Goal: Transaction & Acquisition: Purchase product/service

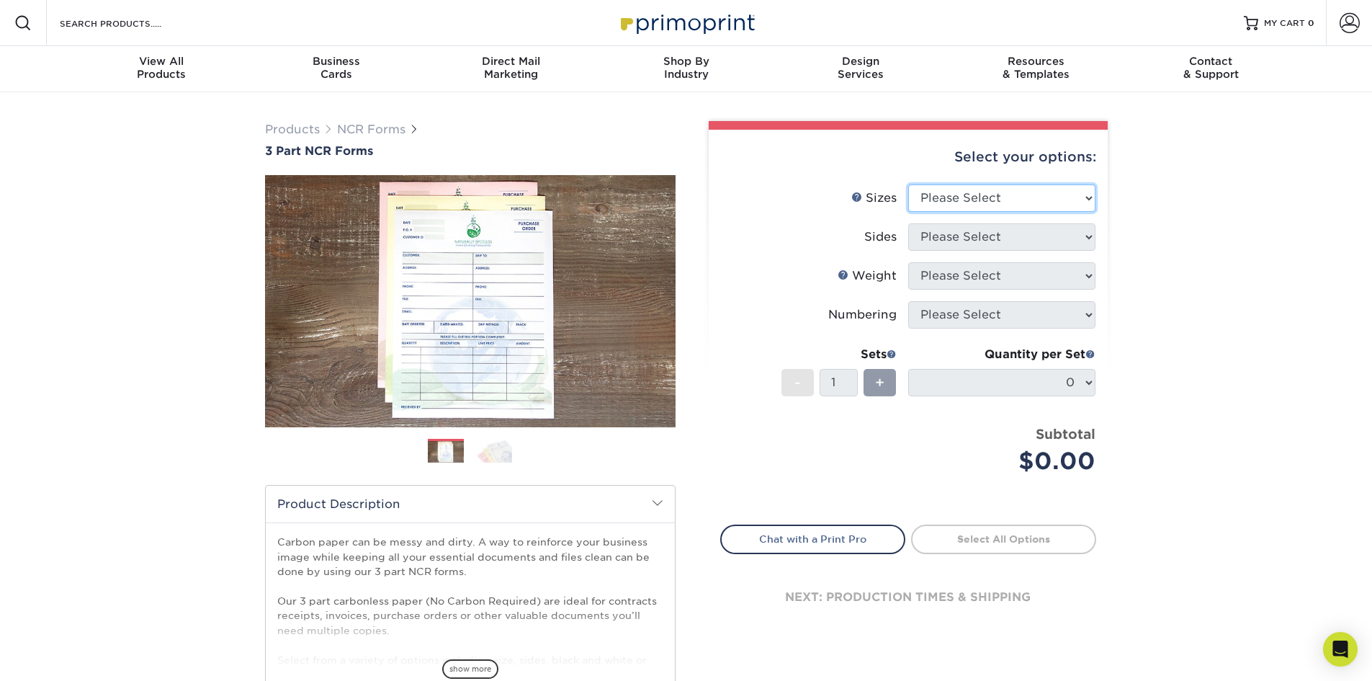
click at [1004, 194] on select "Please Select 5.5" x 8.5" 8.5" x 11"" at bounding box center [1001, 197] width 187 height 27
select select "8.50x11.00"
click at [908, 184] on select "Please Select 5.5" x 8.5" 8.5" x 11"" at bounding box center [1001, 197] width 187 height 27
click at [1006, 227] on select "Please Select Black & White (1/0) Full Color (4/0)" at bounding box center [1001, 236] width 187 height 27
select select "2295b6f0-1f96-4774-b4ab-d24da34c0f39"
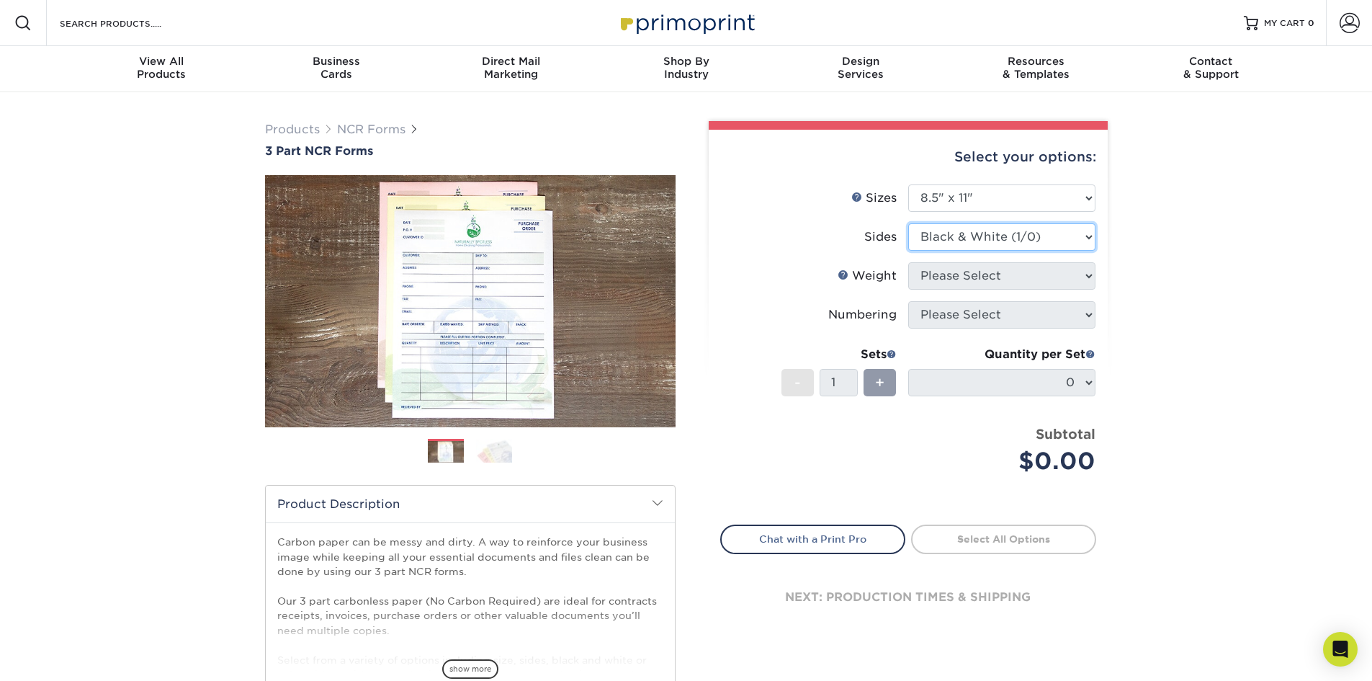
click at [908, 223] on select "Please Select Black & White (1/0) Full Color (4/0)" at bounding box center [1001, 236] width 187 height 27
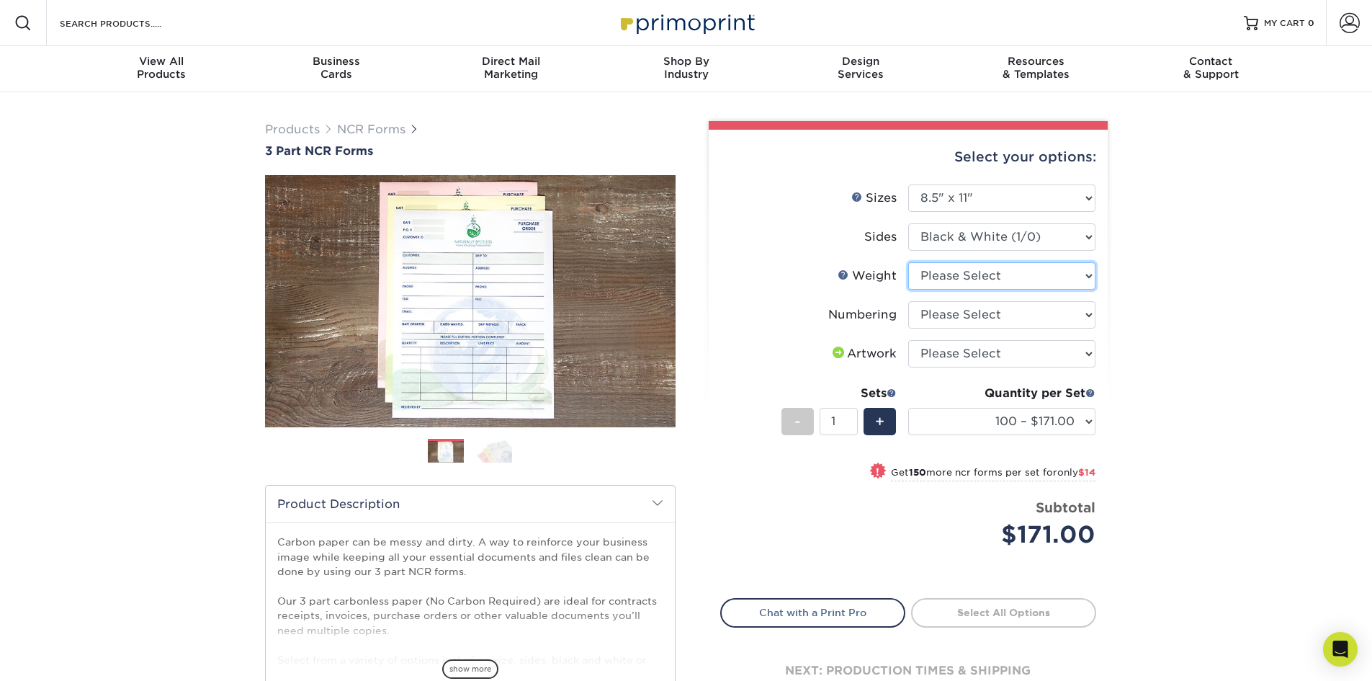
click at [979, 277] on select "Please Select 20LB3P" at bounding box center [1001, 275] width 187 height 27
select select "20LB3P"
click at [908, 262] on select "Please Select 20LB3P" at bounding box center [1001, 275] width 187 height 27
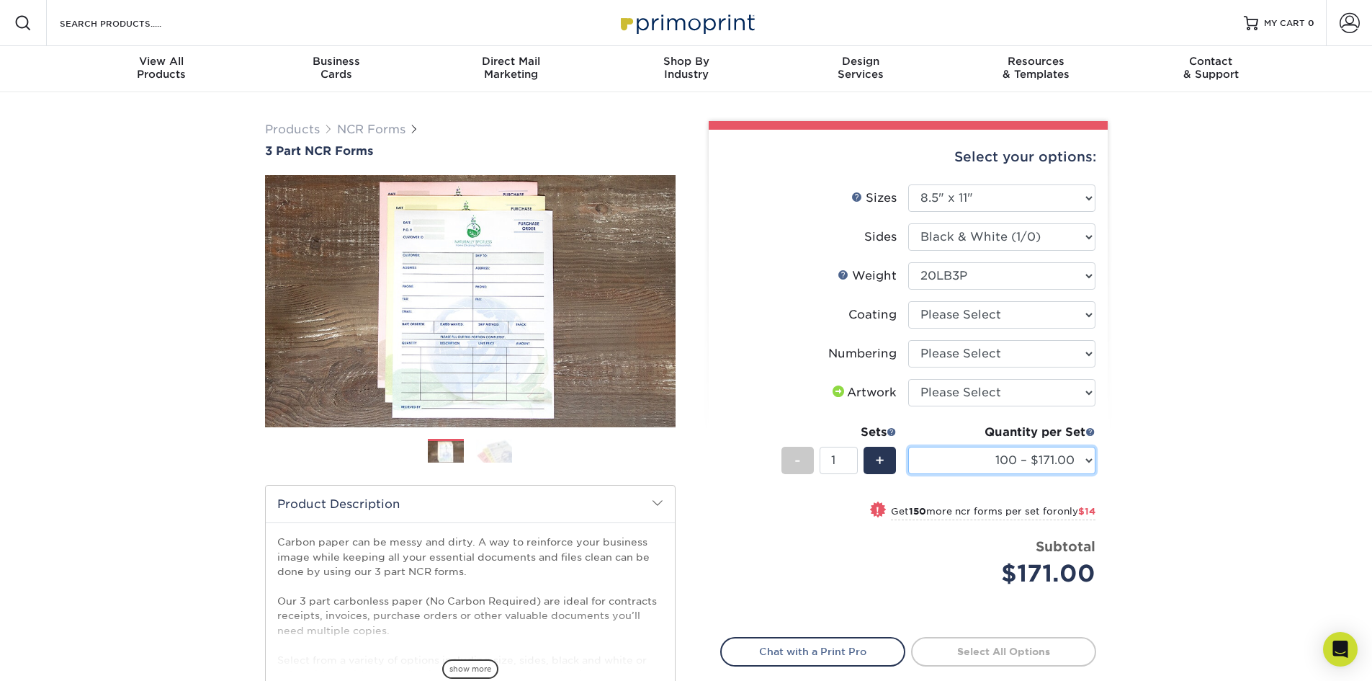
click at [1024, 462] on select "100 – $171.00 250 – $185.00 500 – $222.00 1000 – $372.00" at bounding box center [1001, 460] width 187 height 27
select select "250 – $185.00"
click at [908, 447] on select "100 – $171.00 250 – $185.00 500 – $222.00 1000 – $372.00" at bounding box center [1001, 460] width 187 height 27
